Goal: Information Seeking & Learning: Learn about a topic

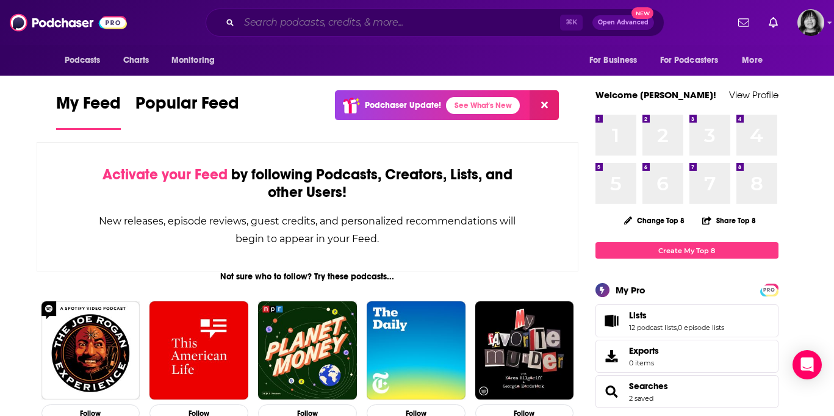
click at [459, 18] on input "Search podcasts, credits, & more..." at bounding box center [399, 23] width 321 height 20
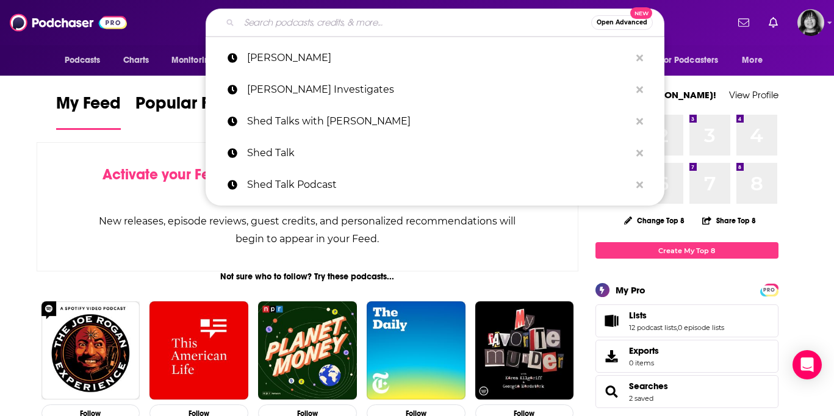
paste input "Scaling Up Success Podcast"
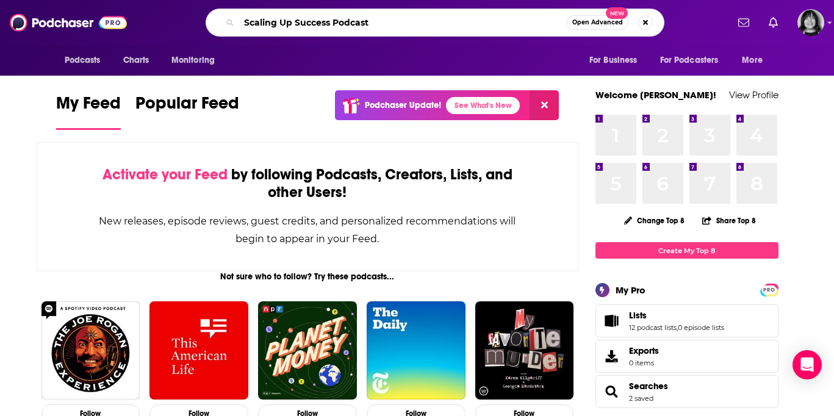
type input "Scaling Up Success Podcast"
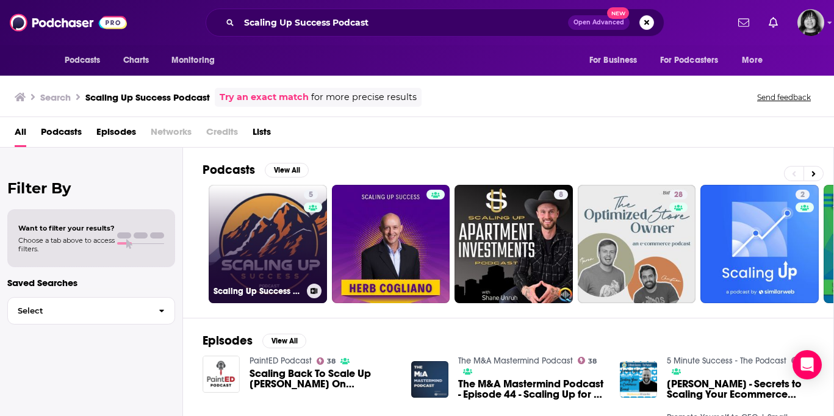
click at [265, 223] on link "5 Scaling Up Success Podcast" at bounding box center [268, 244] width 118 height 118
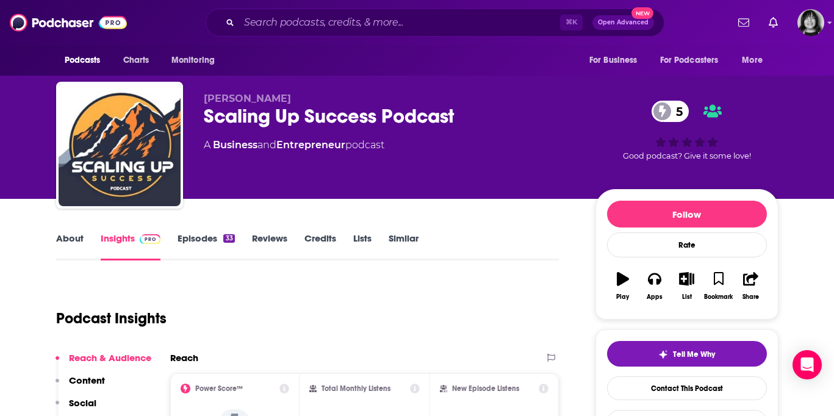
click at [242, 100] on span "[PERSON_NAME]" at bounding box center [247, 99] width 87 height 12
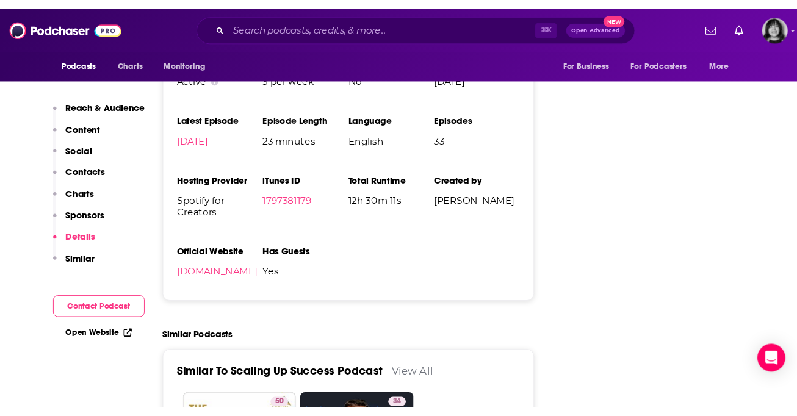
scroll to position [1378, 0]
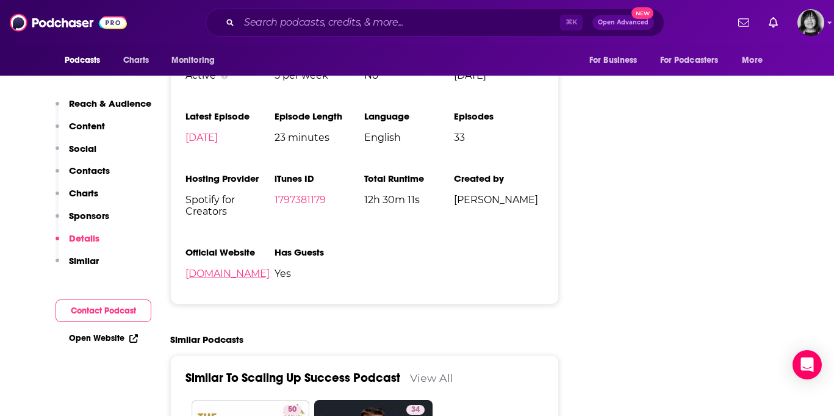
click at [205, 276] on link "[DOMAIN_NAME]" at bounding box center [228, 274] width 84 height 12
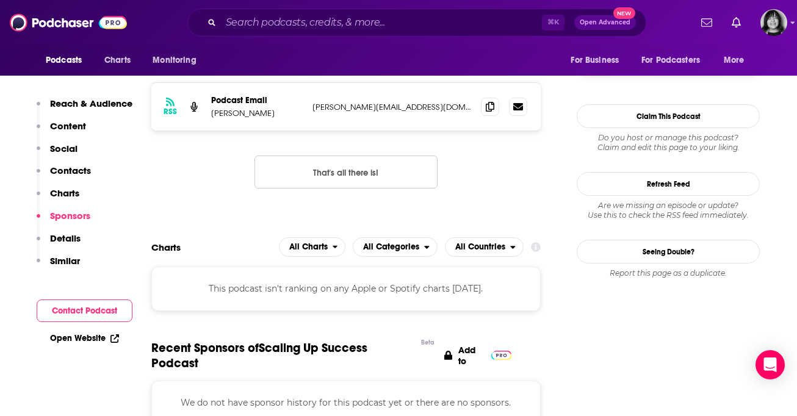
scroll to position [0, 0]
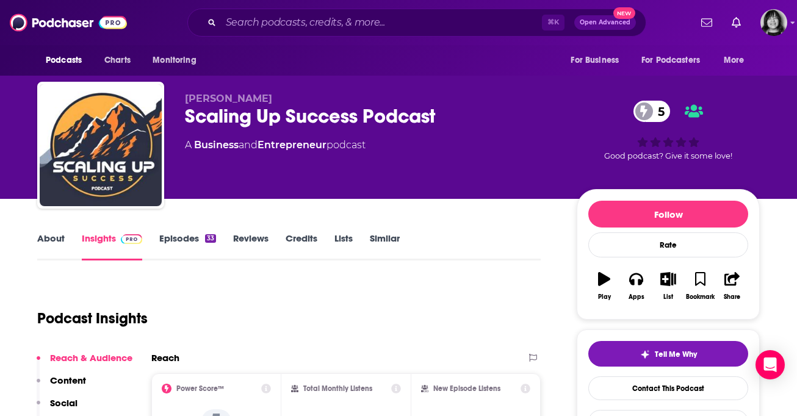
click at [57, 236] on link "About" at bounding box center [50, 246] width 27 height 28
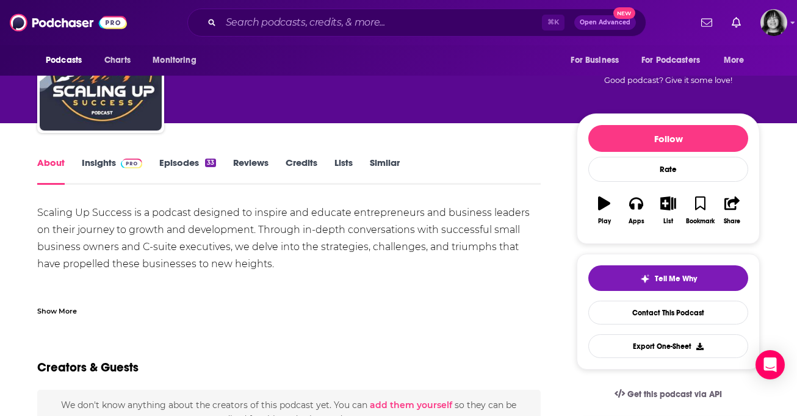
scroll to position [80, 0]
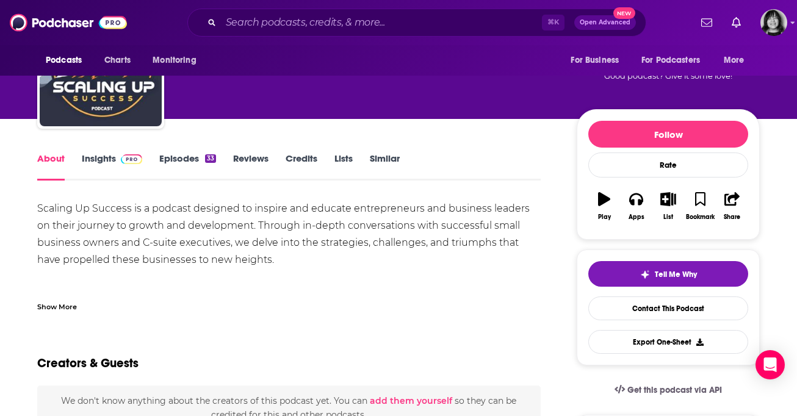
click at [53, 309] on div "Show More" at bounding box center [57, 306] width 40 height 12
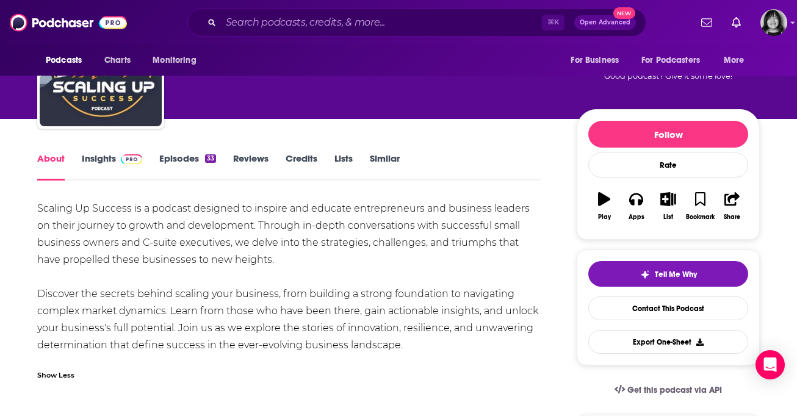
scroll to position [104, 0]
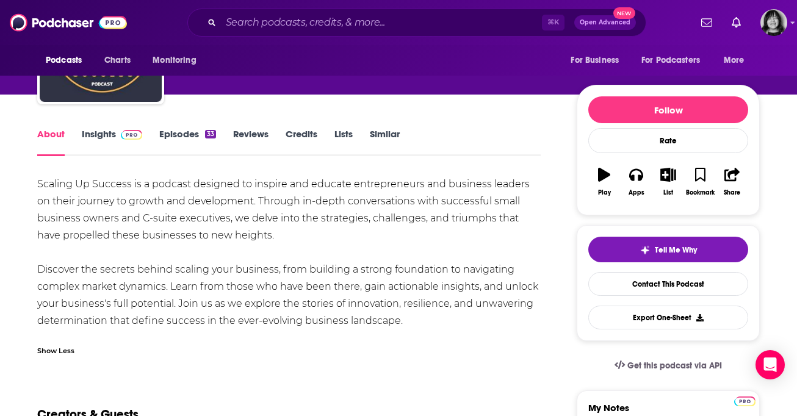
drag, startPoint x: 420, startPoint y: 326, endPoint x: 36, endPoint y: 179, distance: 411.4
copy div "Scaling Up Success is a podcast designed to inspire and educate entrepreneurs a…"
